Goal: Task Accomplishment & Management: Complete application form

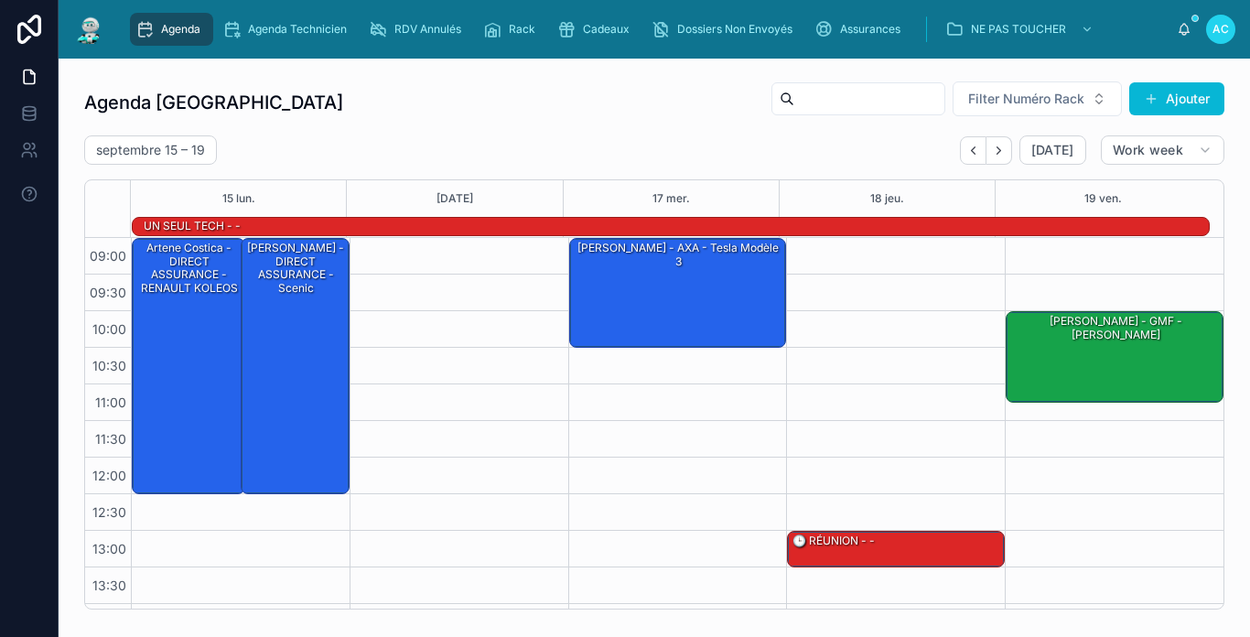
drag, startPoint x: 0, startPoint y: 0, endPoint x: 331, endPoint y: 163, distance: 369.3
click at [331, 163] on div "[DATE] – [DATE] [DATE] Work week" at bounding box center [654, 149] width 1141 height 29
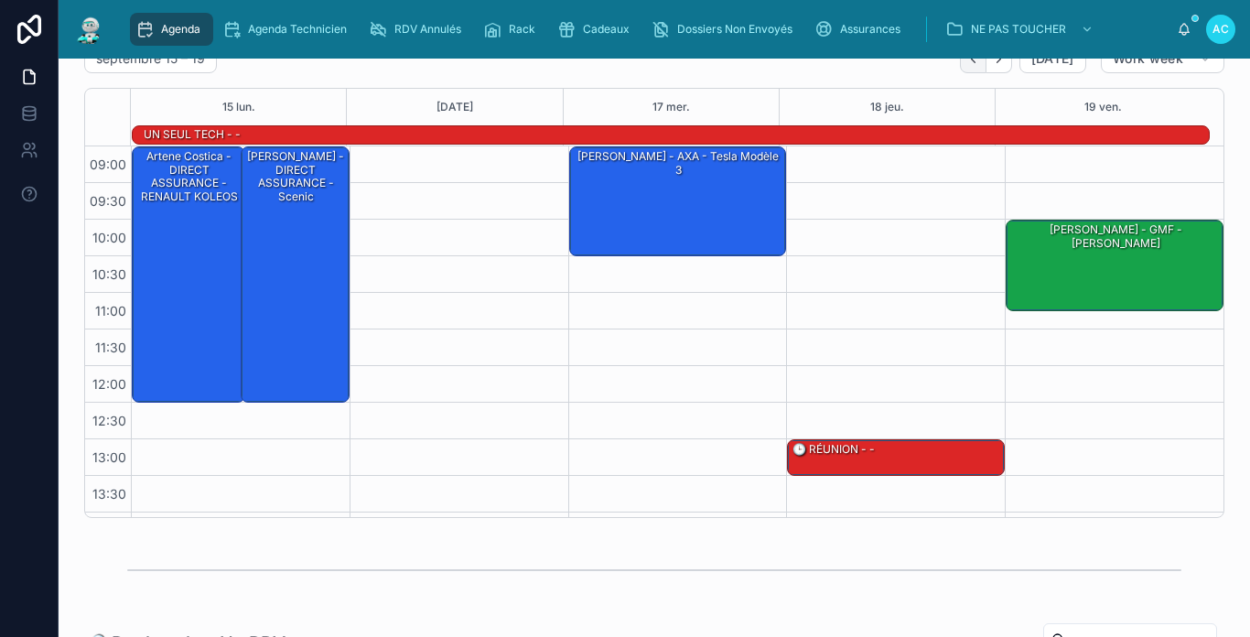
click at [970, 70] on button "Back" at bounding box center [973, 59] width 27 height 28
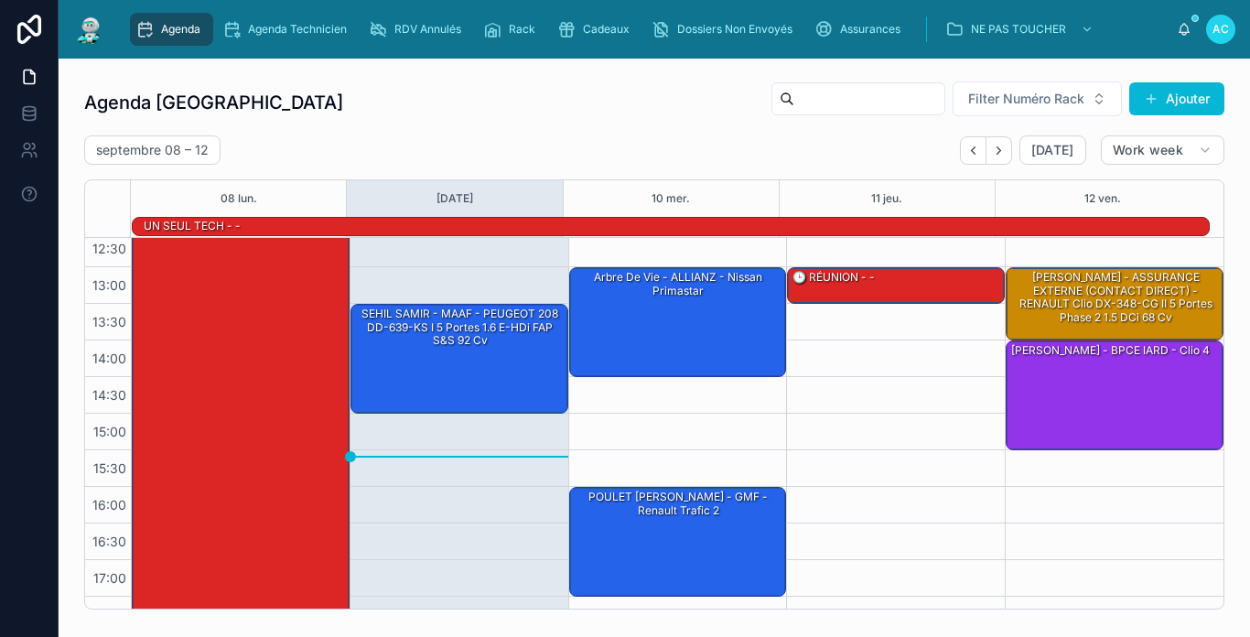
scroll to position [288, 0]
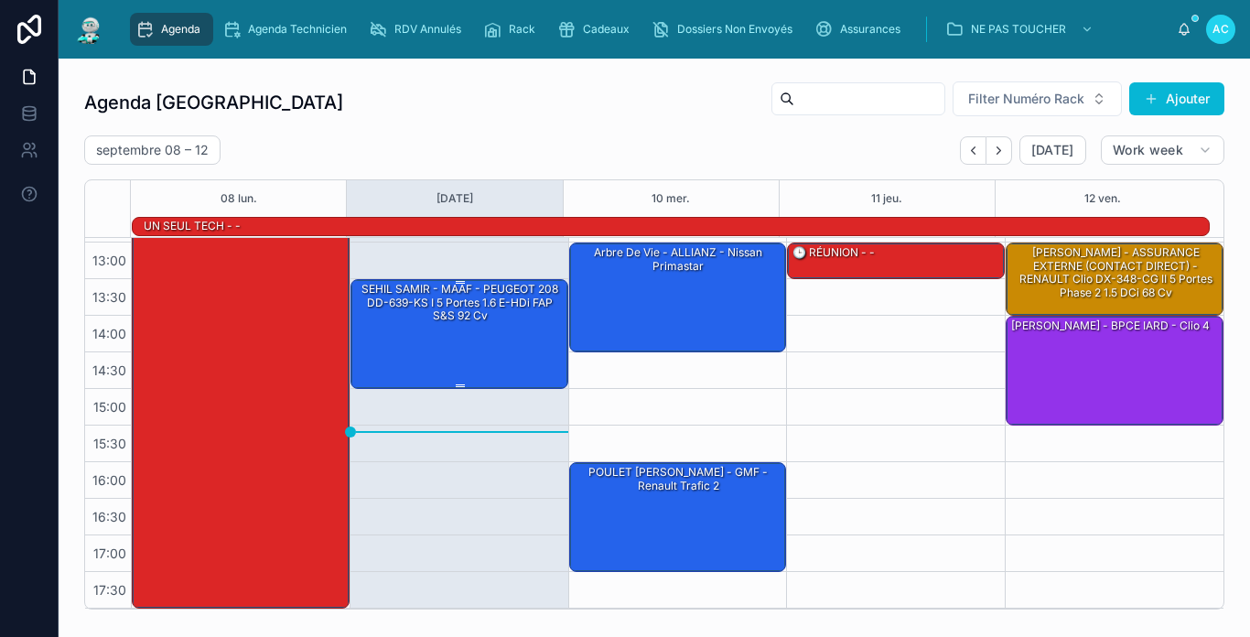
click at [525, 335] on div "SEHIL SAMIR - MAAF - PEUGEOT 208 DD-639-KS I 5 Portes 1.6 e-HDi FAP S&S 92 cv" at bounding box center [460, 333] width 212 height 106
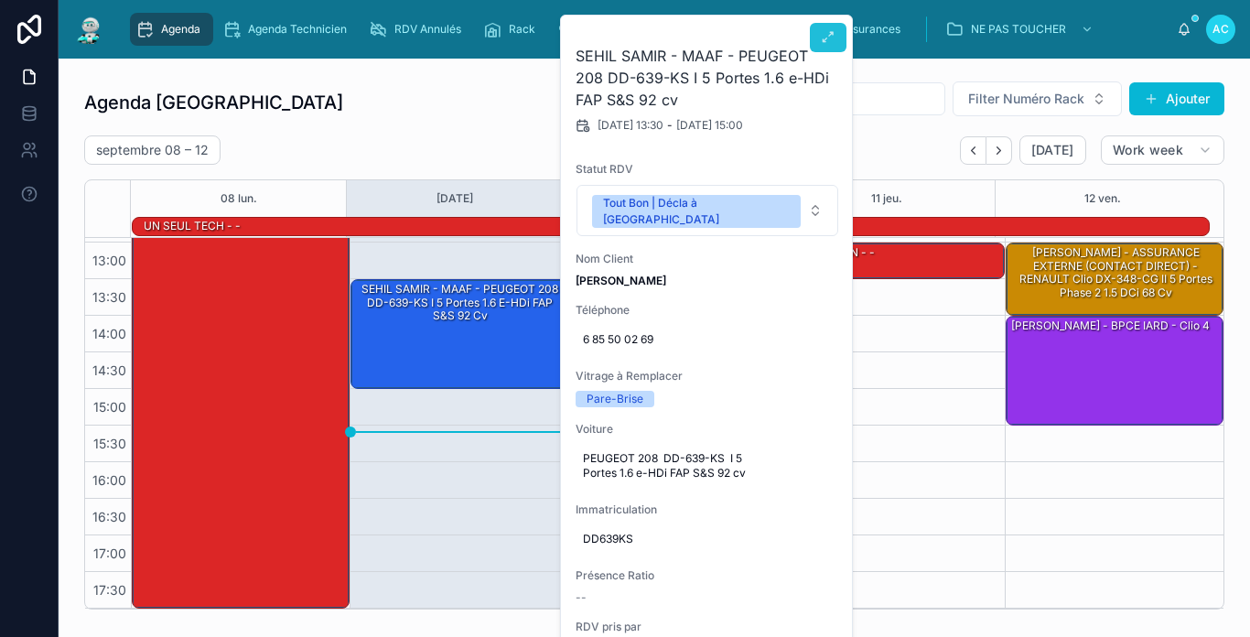
click at [827, 39] on icon at bounding box center [828, 37] width 15 height 15
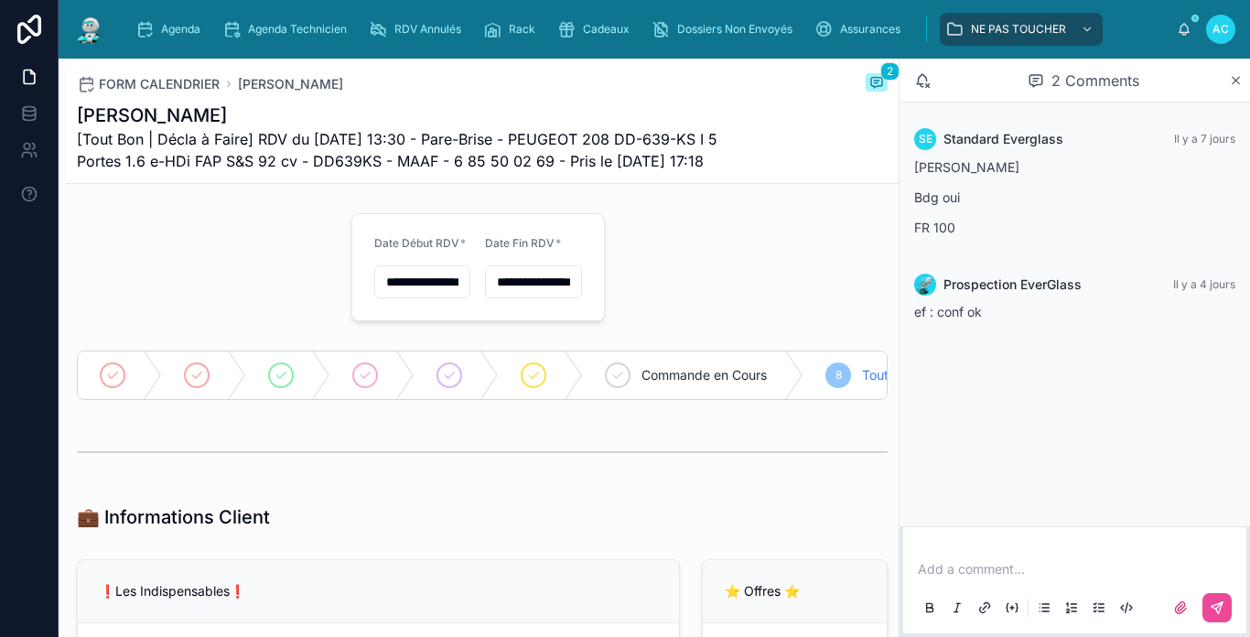
click at [1033, 577] on p at bounding box center [1078, 569] width 321 height 18
click at [1211, 606] on icon at bounding box center [1217, 608] width 15 height 15
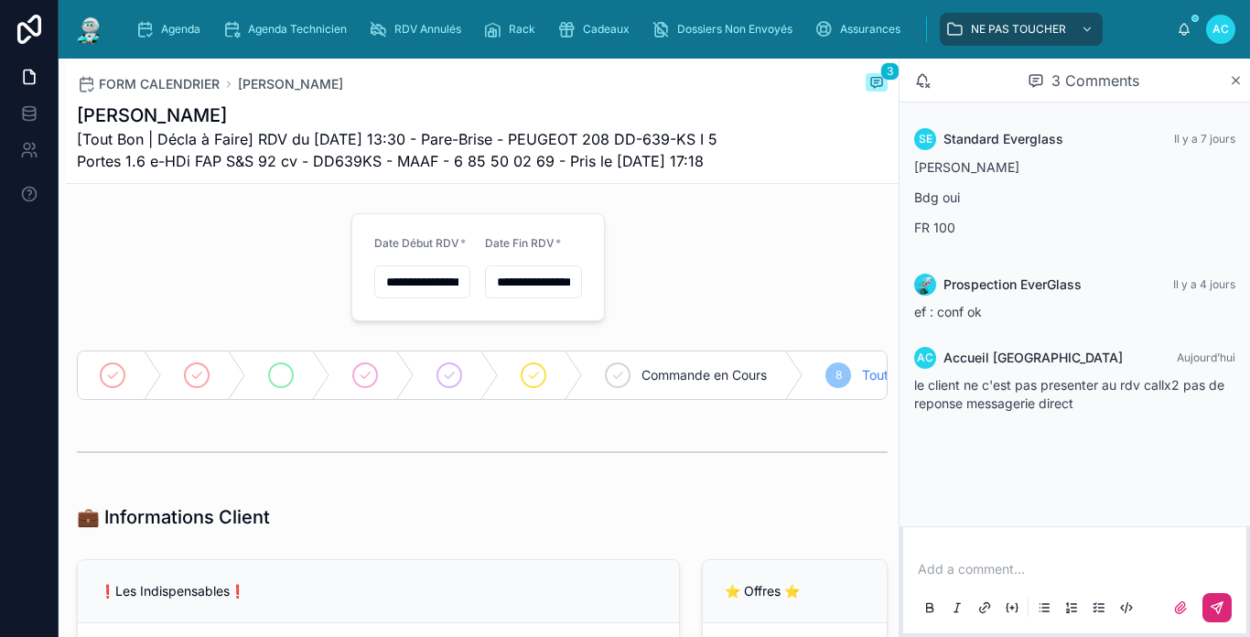
click at [300, 397] on div at bounding box center [288, 376] width 84 height 48
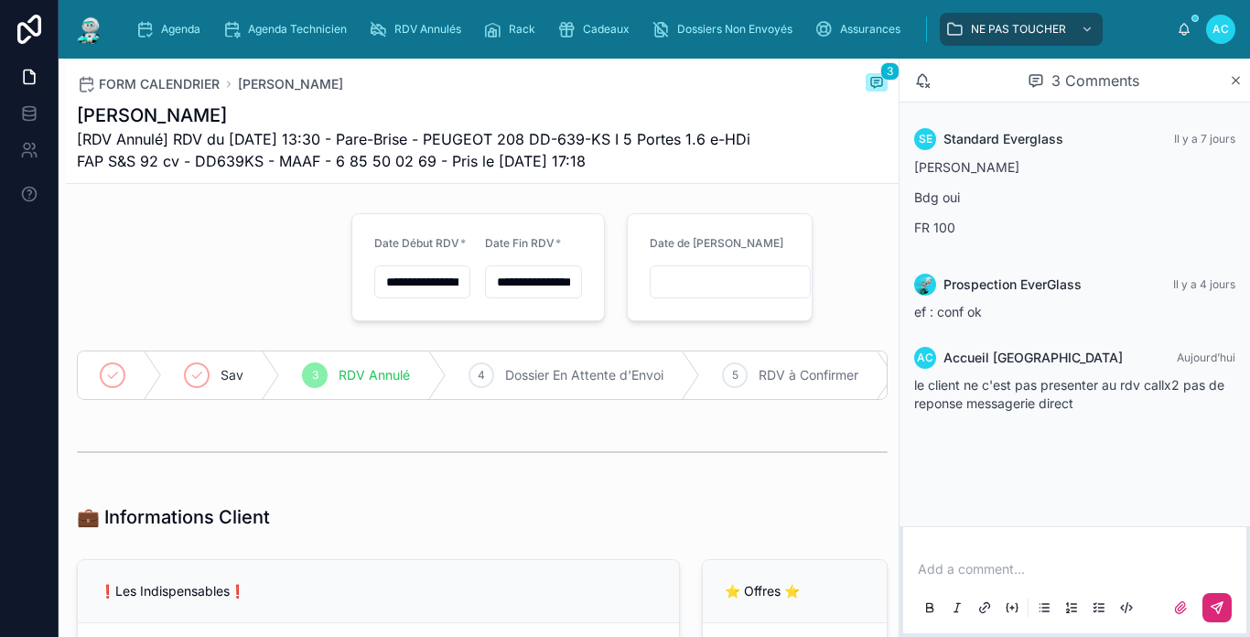
click at [93, 35] on img at bounding box center [89, 29] width 33 height 29
